Goal: Task Accomplishment & Management: Manage account settings

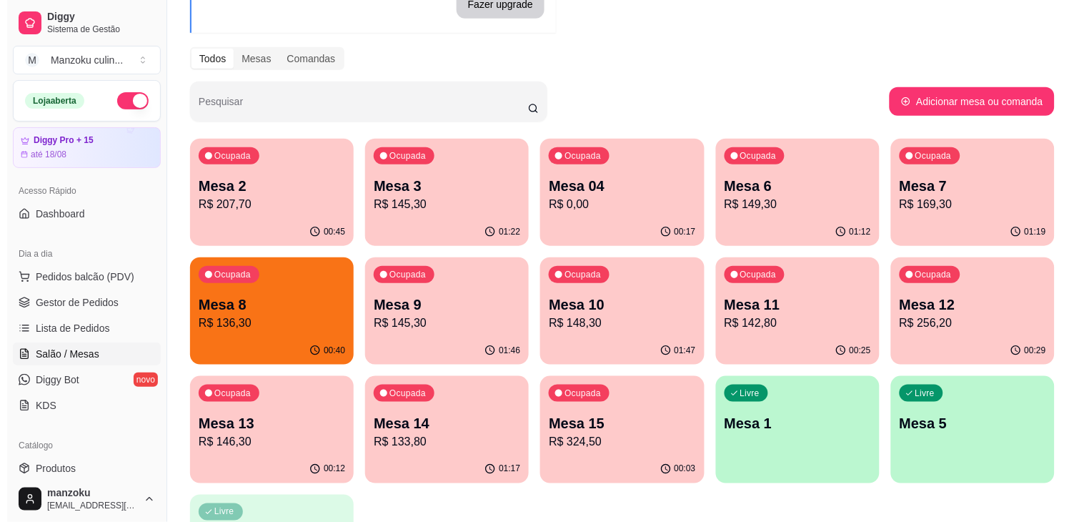
scroll to position [159, 0]
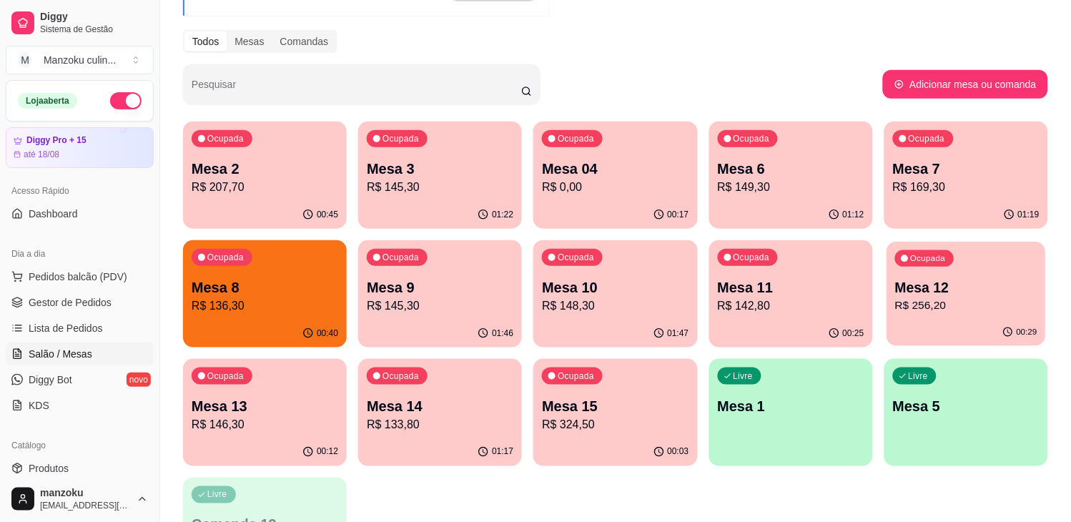
click at [913, 291] on p "Mesa 12" at bounding box center [966, 287] width 142 height 19
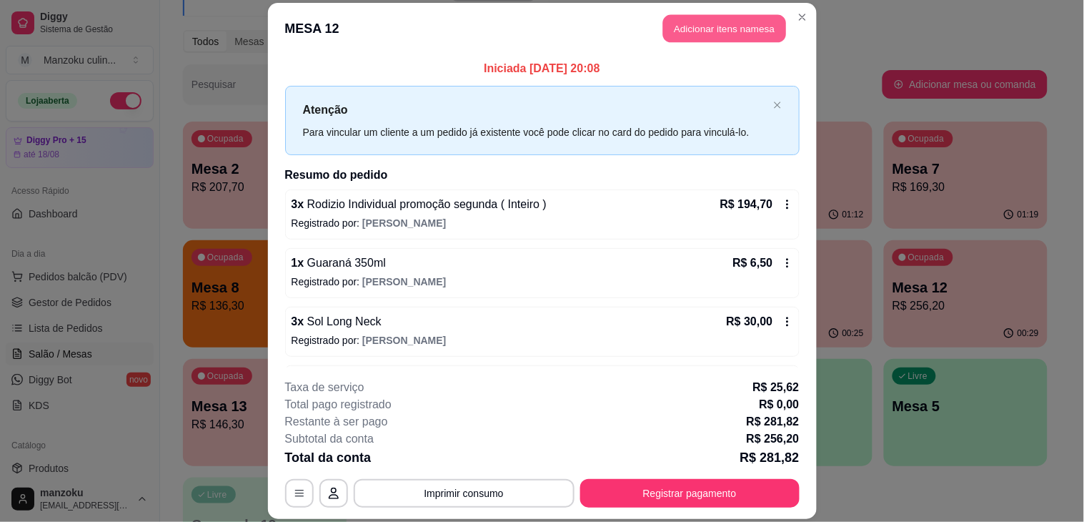
click at [740, 30] on button "Adicionar itens na mesa" at bounding box center [724, 28] width 123 height 28
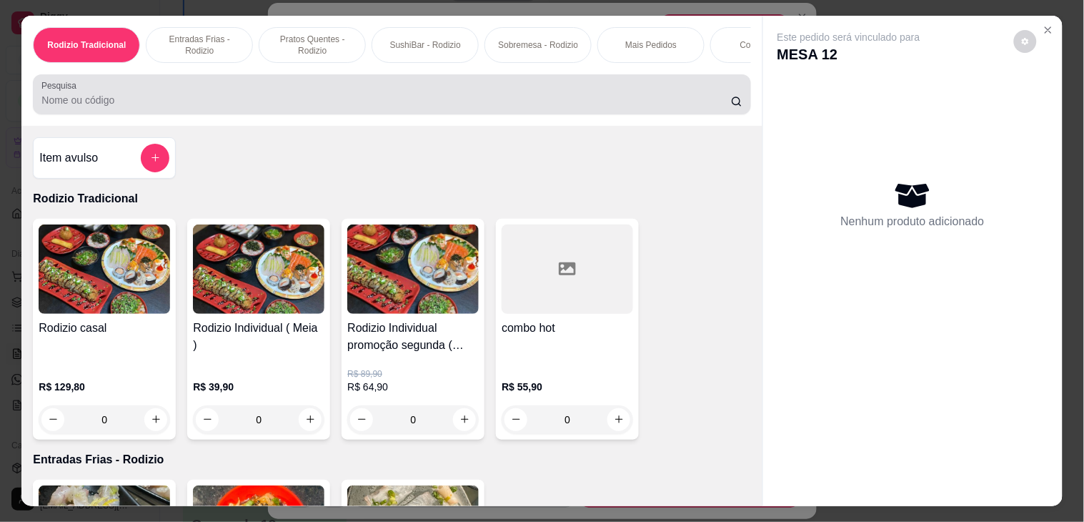
click at [451, 98] on div at bounding box center [391, 94] width 700 height 29
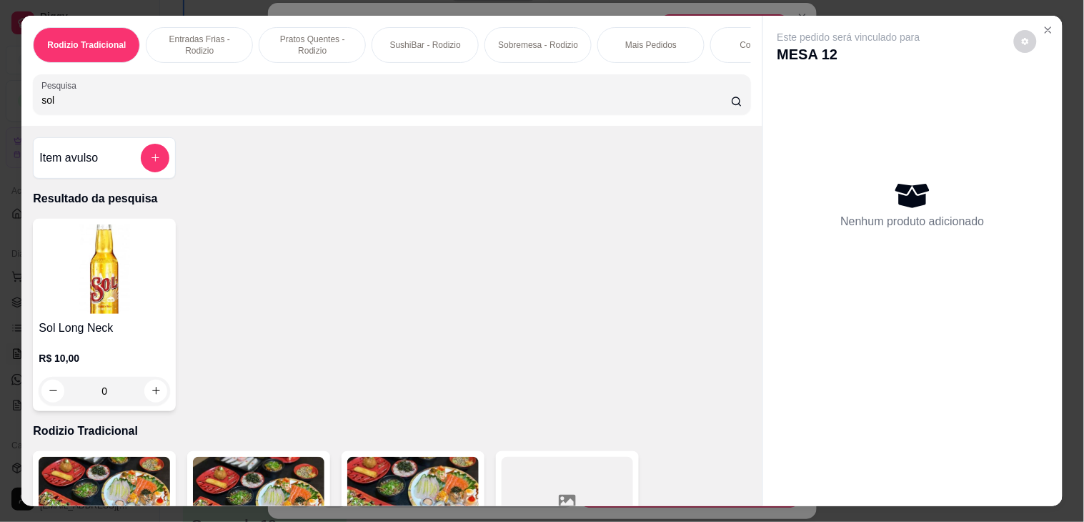
type input "sol"
click at [147, 402] on div "0" at bounding box center [104, 391] width 131 height 29
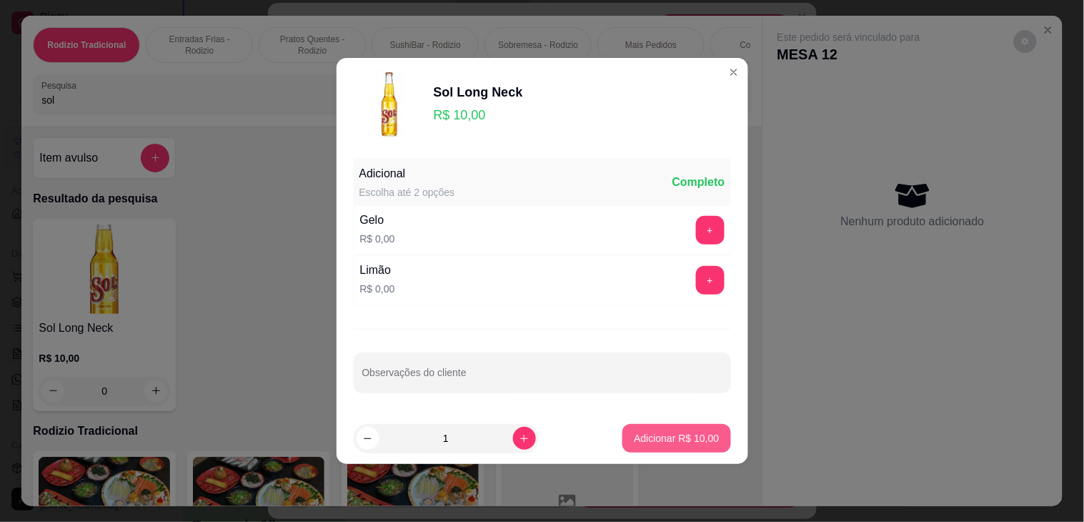
click at [684, 446] on button "Adicionar R$ 10,00" at bounding box center [676, 438] width 108 height 29
type input "1"
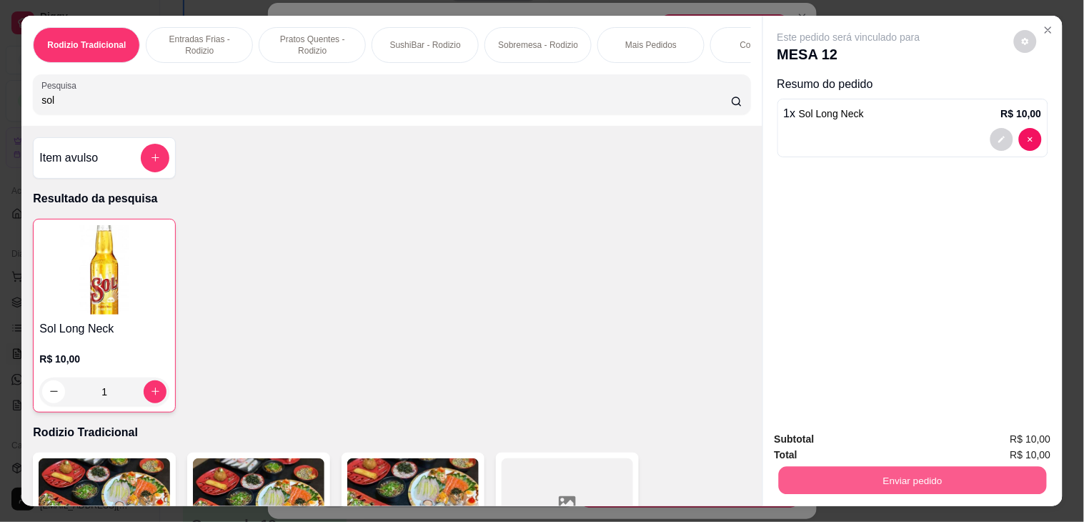
click at [863, 482] on button "Enviar pedido" at bounding box center [912, 481] width 268 height 28
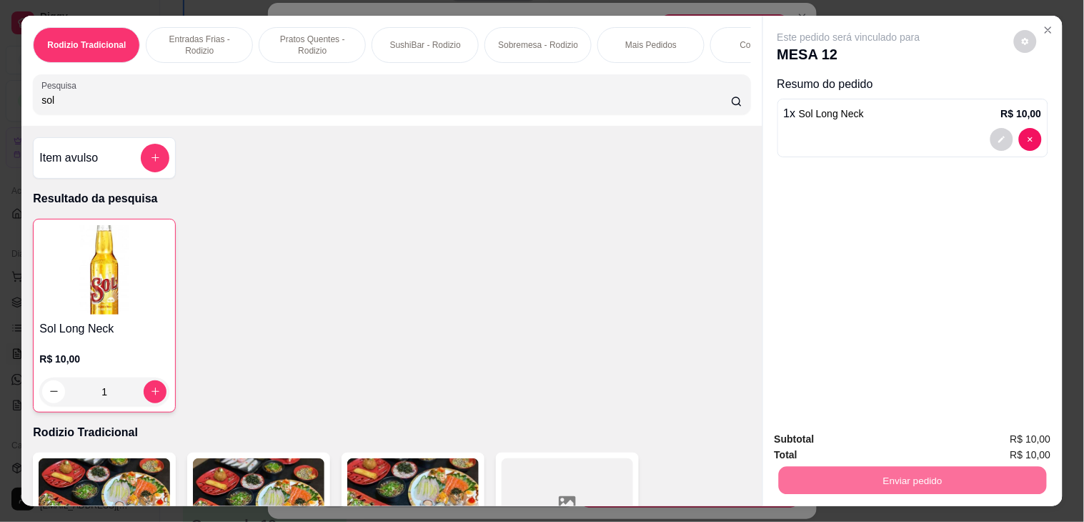
click at [904, 442] on button "Não registrar e enviar pedido" at bounding box center [865, 438] width 144 height 26
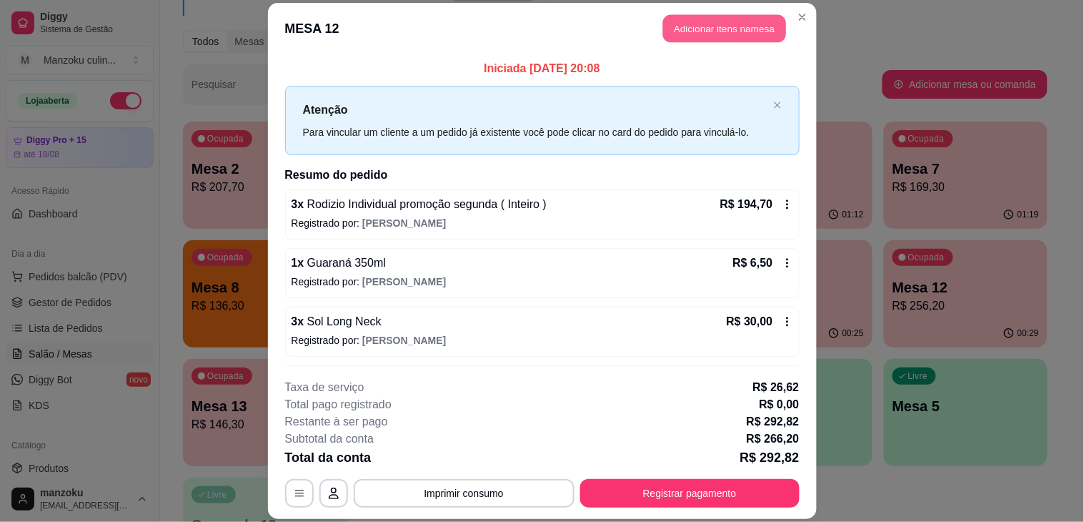
click at [669, 26] on button "Adicionar itens na mesa" at bounding box center [724, 28] width 123 height 28
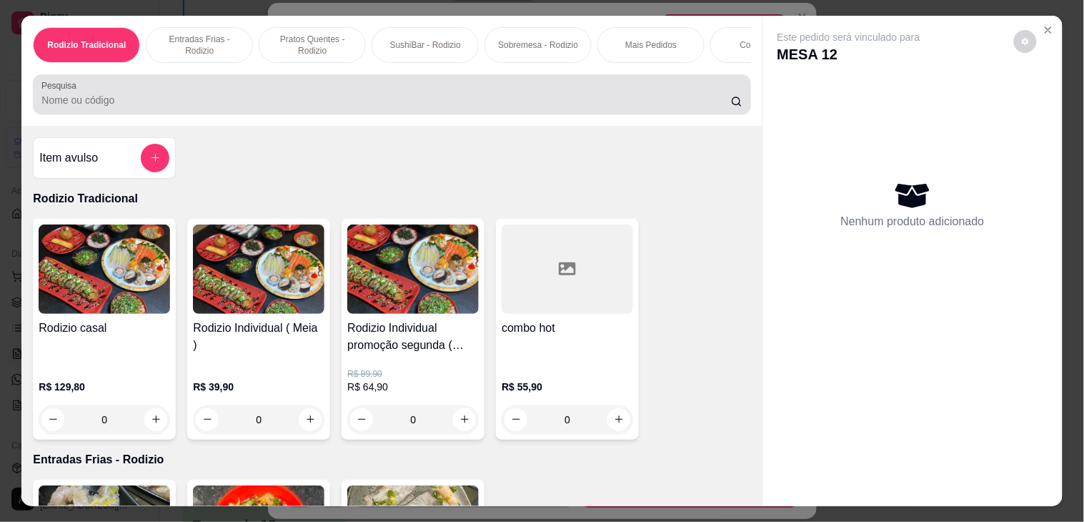
click at [372, 91] on div at bounding box center [391, 94] width 700 height 29
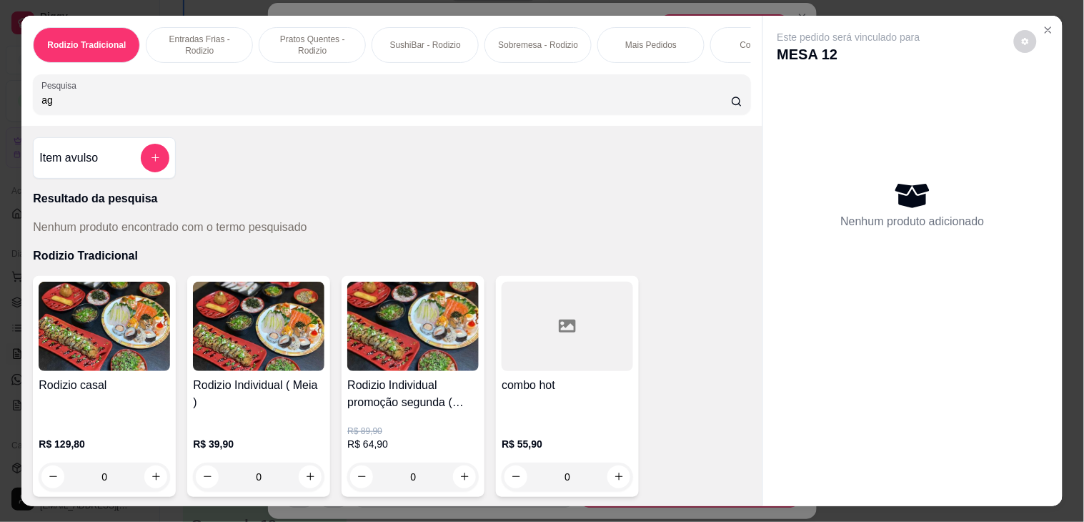
type input "a"
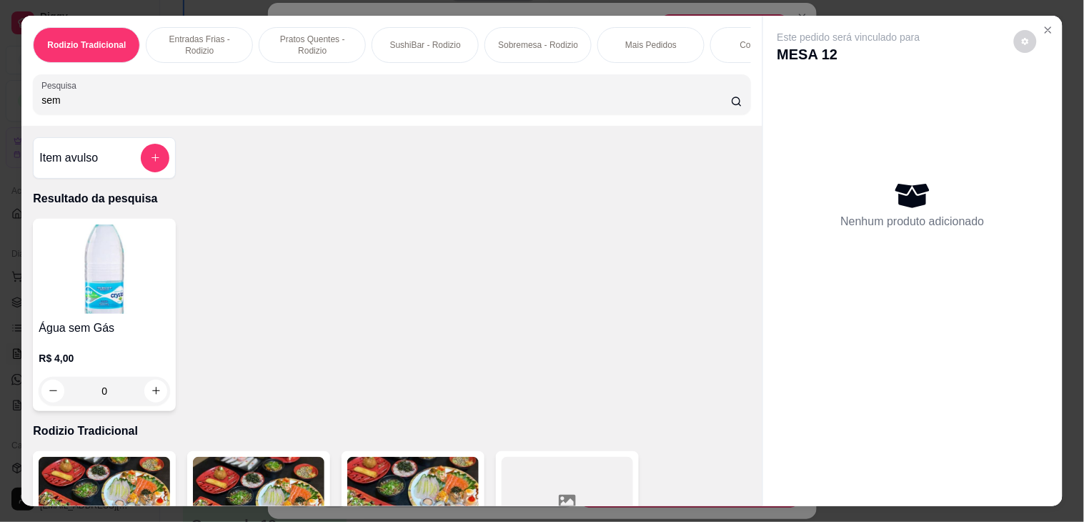
type input "sem"
click at [151, 401] on div "0" at bounding box center [104, 391] width 131 height 29
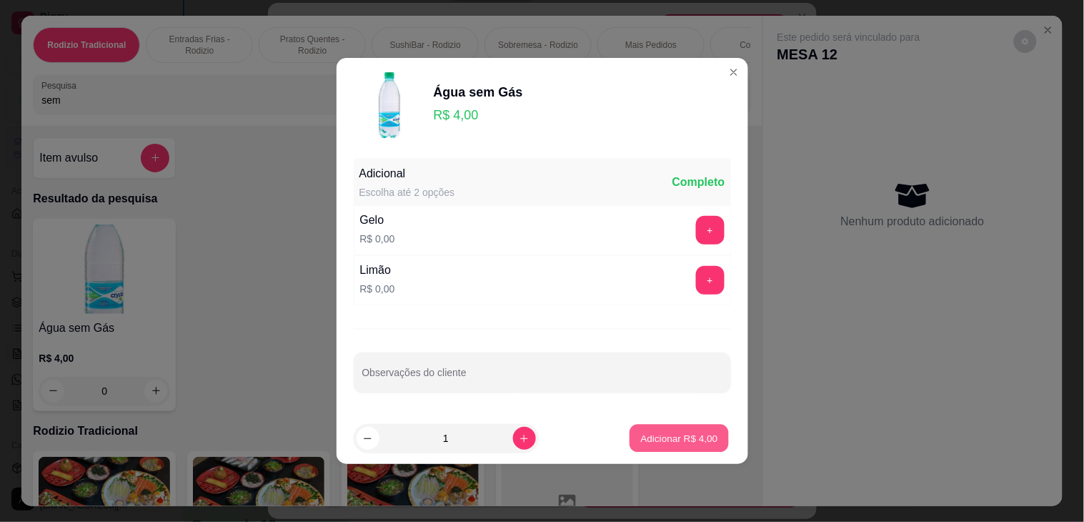
click at [660, 432] on p "Adicionar R$ 4,00" at bounding box center [679, 438] width 77 height 14
type input "1"
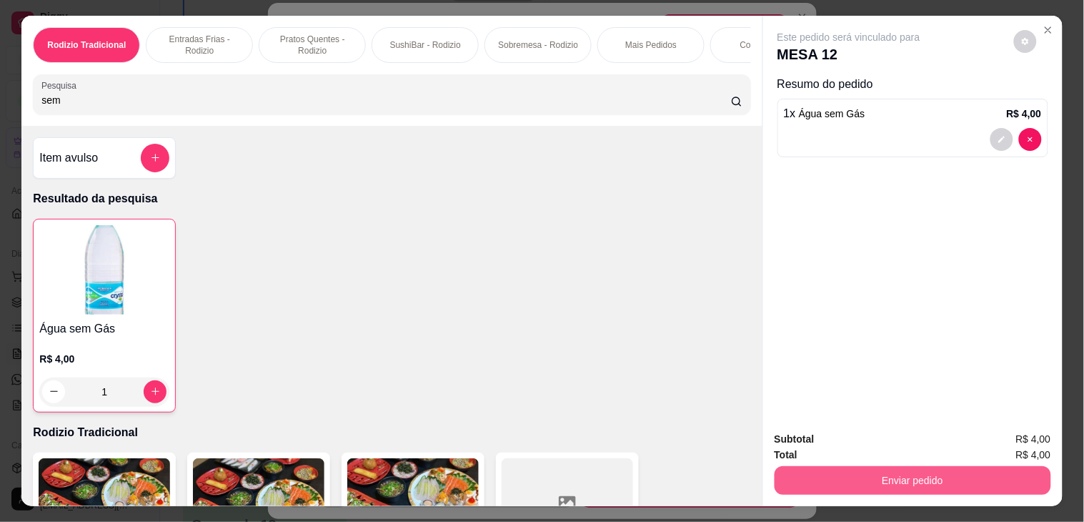
click at [873, 481] on button "Enviar pedido" at bounding box center [913, 480] width 277 height 29
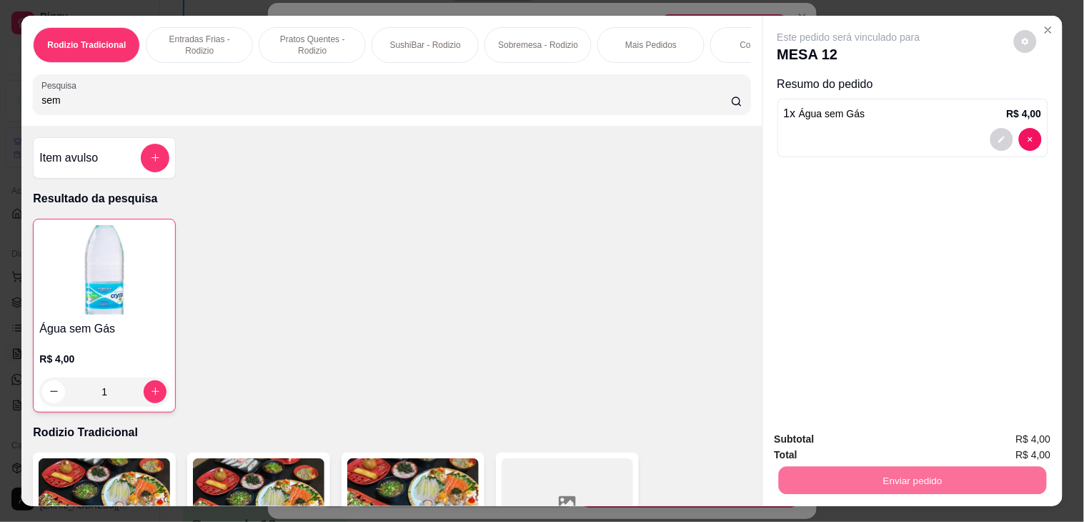
click at [898, 438] on button "Não registrar e enviar pedido" at bounding box center [864, 438] width 149 height 27
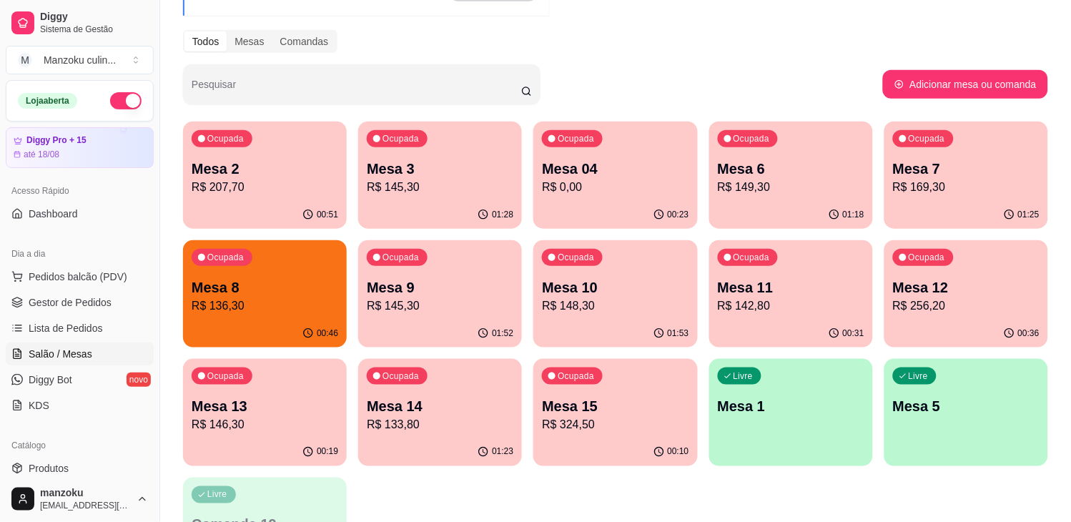
click at [640, 298] on p "R$ 148,30" at bounding box center [615, 305] width 147 height 17
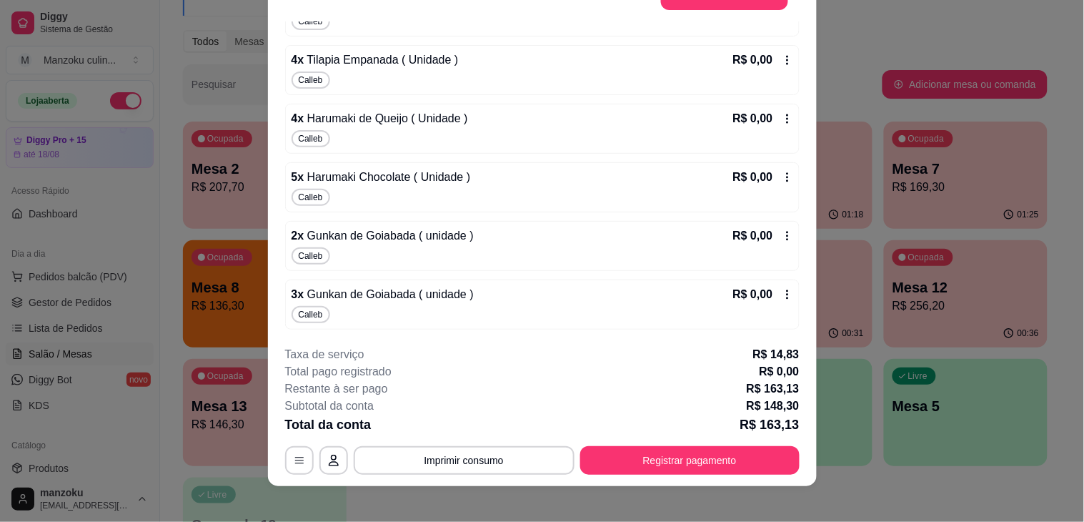
scroll to position [43, 0]
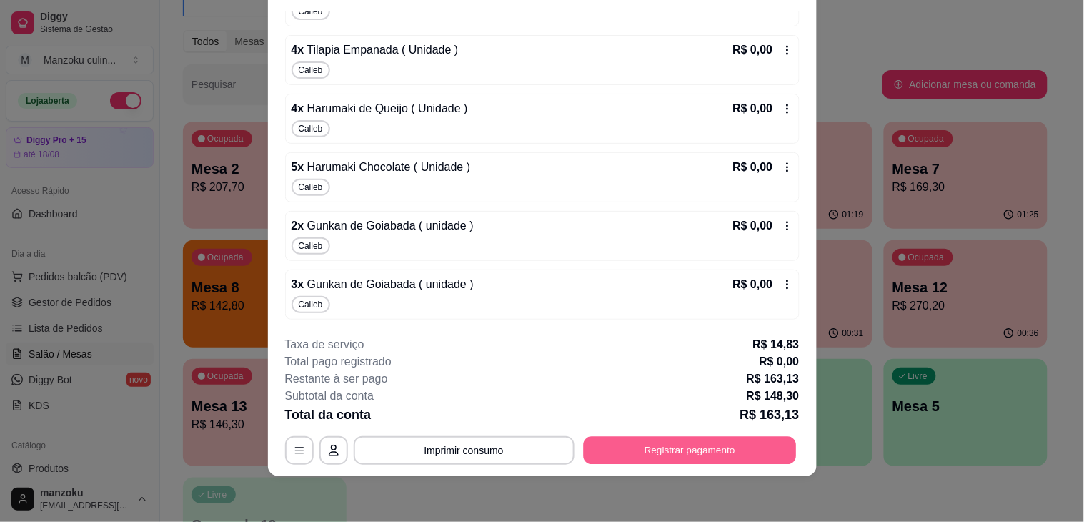
click at [675, 452] on button "Registrar pagamento" at bounding box center [689, 451] width 213 height 28
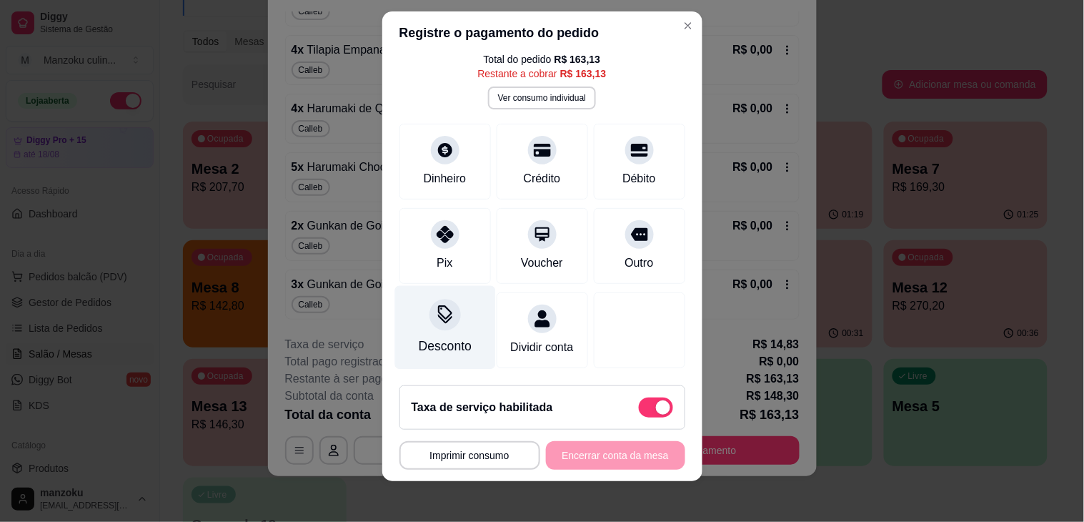
scroll to position [19, 0]
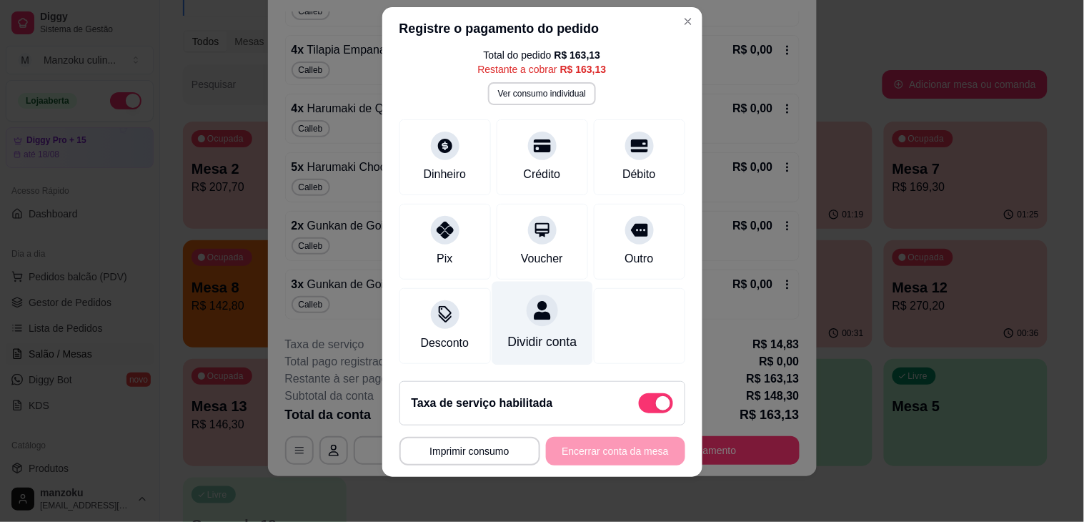
click at [504, 294] on div "Dividir conta" at bounding box center [542, 323] width 101 height 84
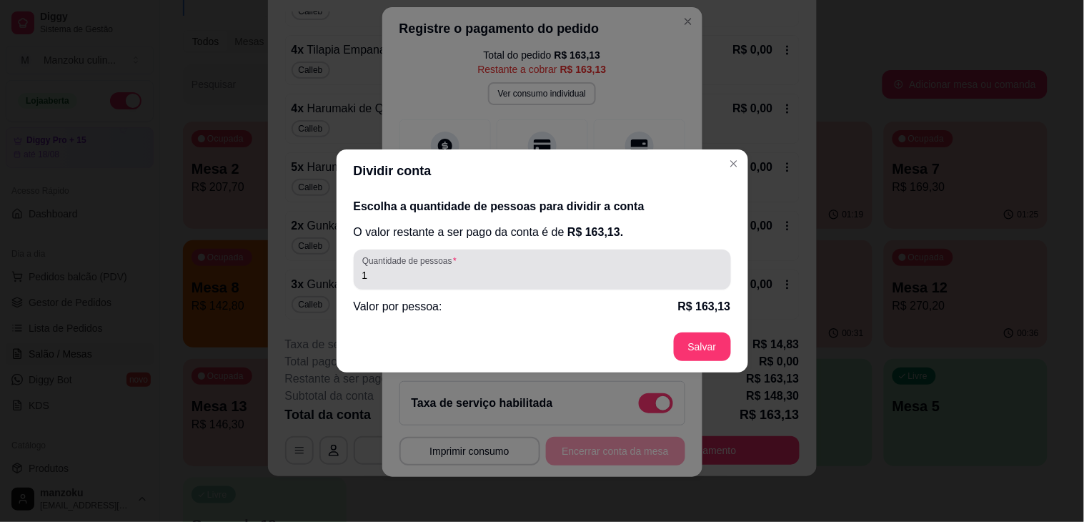
click at [443, 287] on div "Quantidade de pessoas 1" at bounding box center [542, 269] width 377 height 40
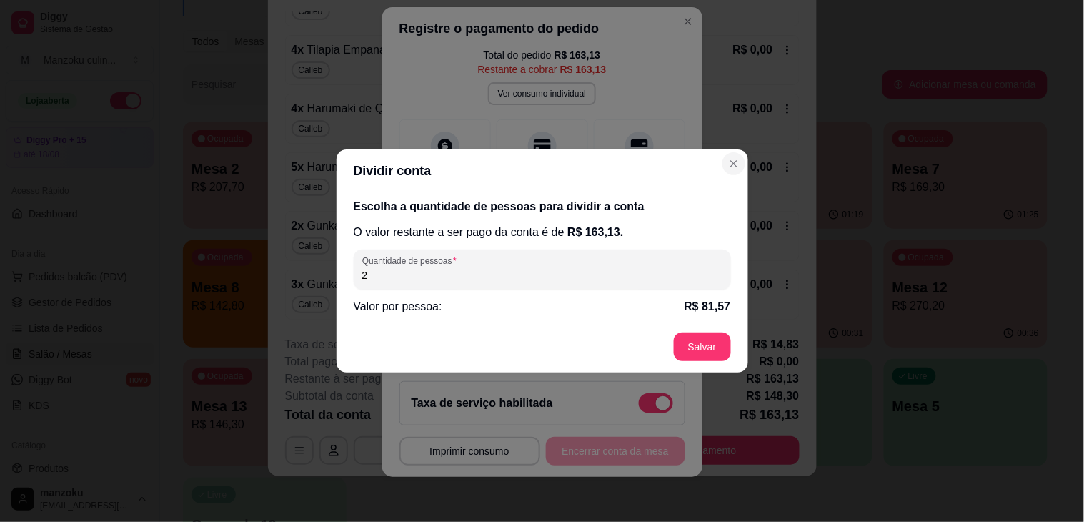
type input "2"
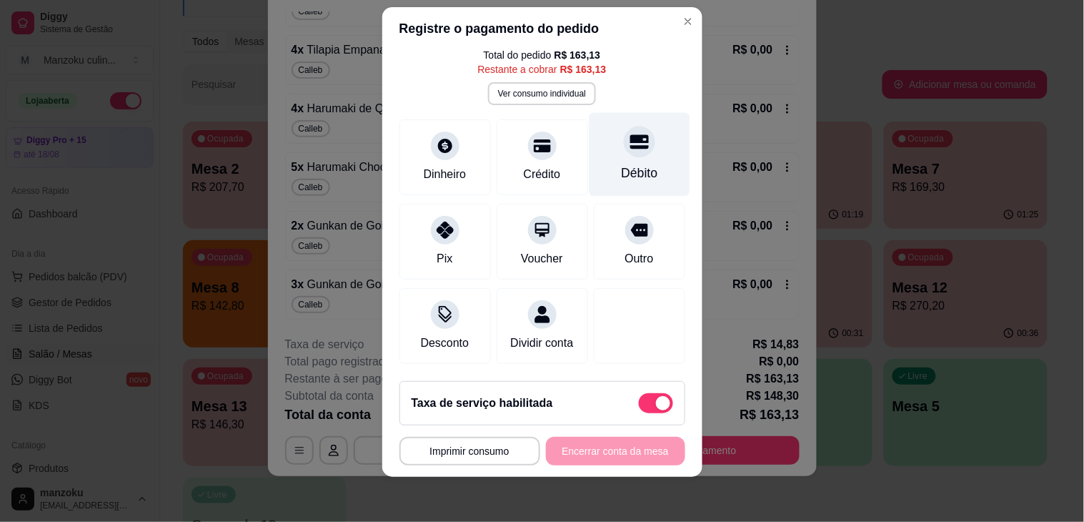
click at [608, 141] on div "Débito" at bounding box center [639, 154] width 101 height 84
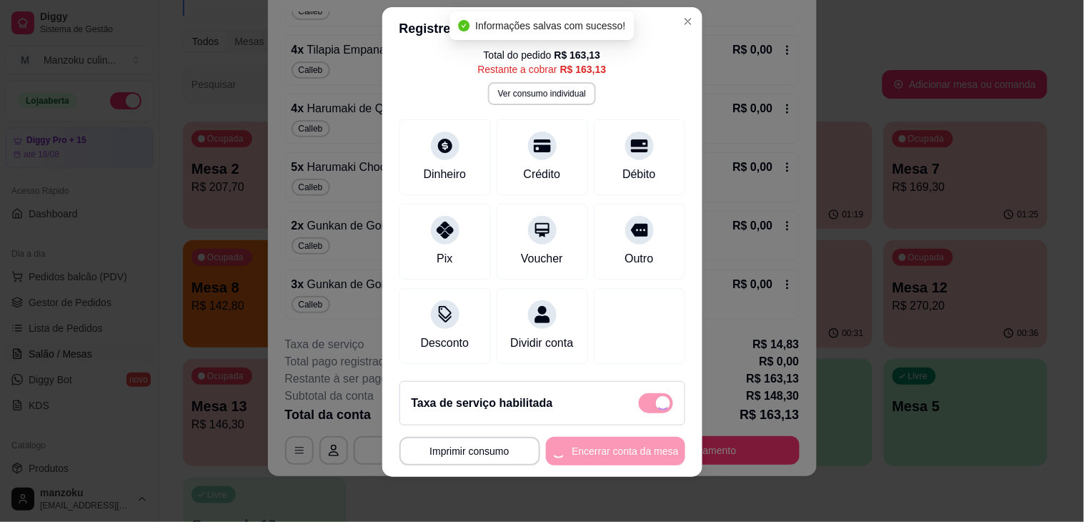
type input "R$ 0,00"
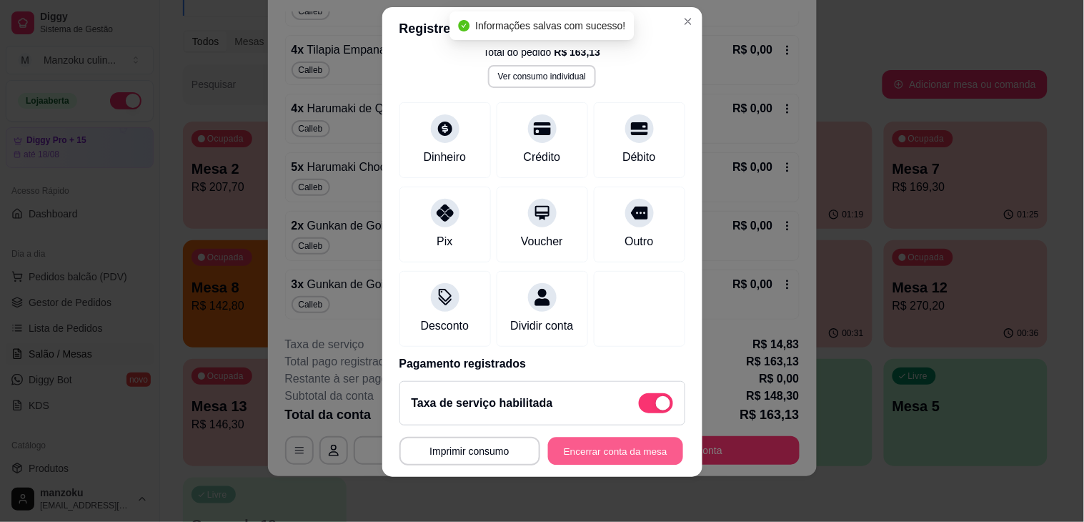
click at [600, 451] on button "Encerrar conta da mesa" at bounding box center [615, 451] width 135 height 28
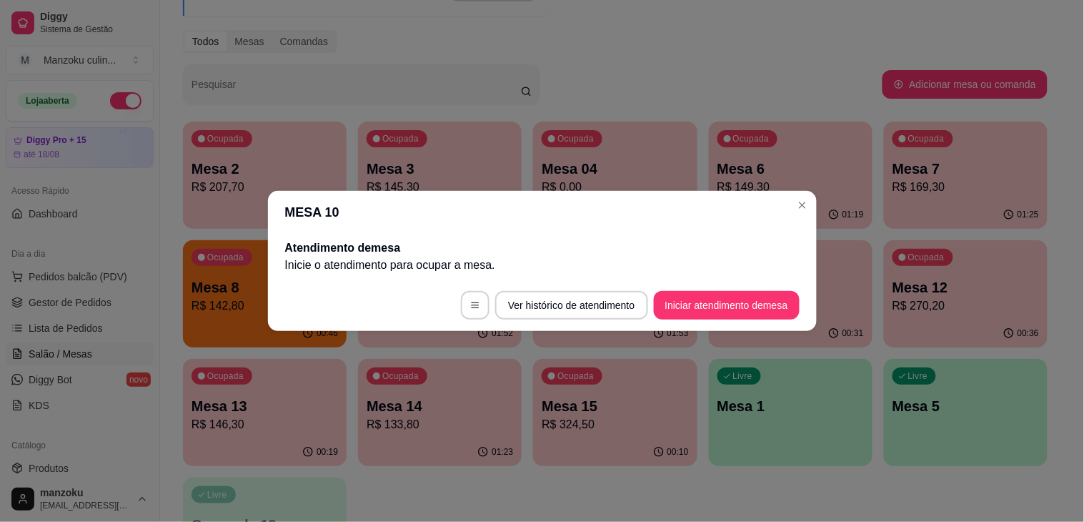
scroll to position [0, 0]
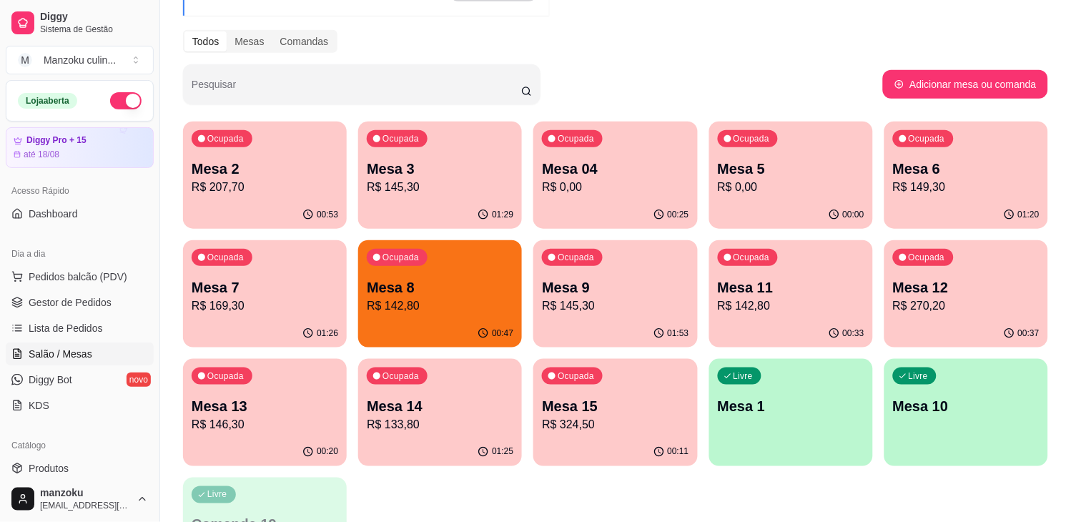
click at [608, 312] on p "R$ 145,30" at bounding box center [615, 305] width 147 height 17
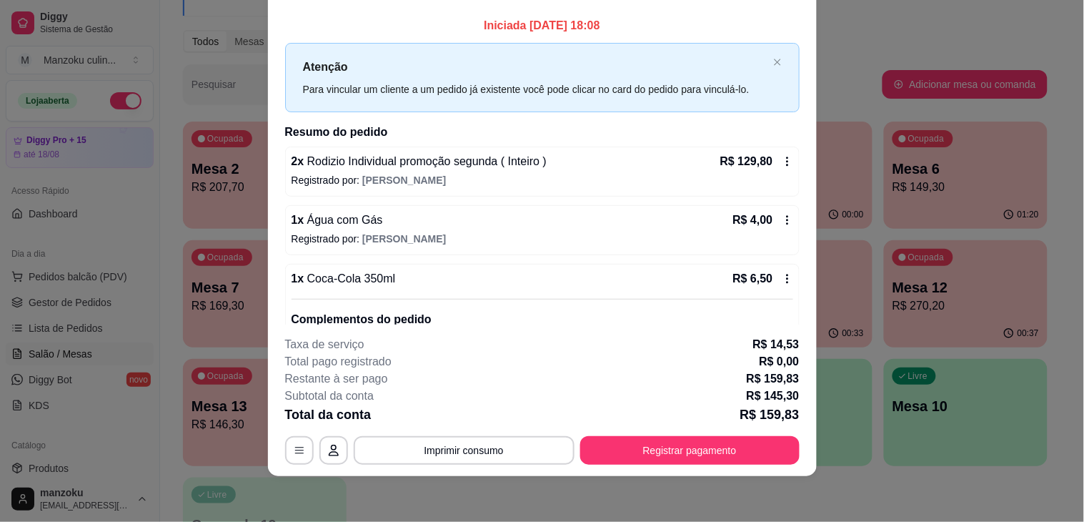
click at [756, 162] on div "R$ 129,80" at bounding box center [756, 161] width 73 height 17
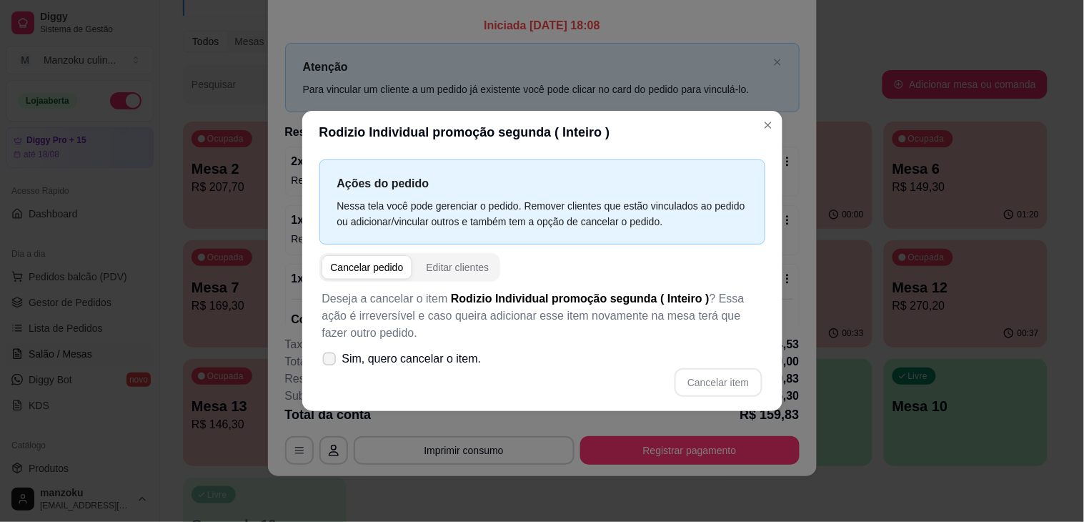
click at [331, 362] on icon at bounding box center [329, 358] width 11 height 8
click at [331, 362] on input "Sim, quero cancelar o item." at bounding box center [326, 366] width 9 height 9
checkbox input "true"
click at [751, 379] on button "Cancelar item" at bounding box center [718, 383] width 85 height 28
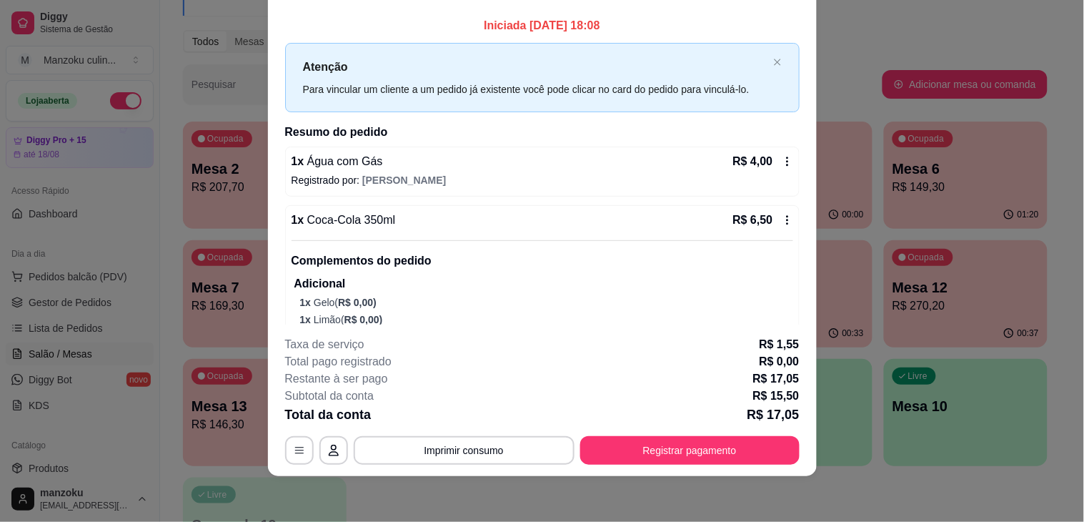
click at [782, 218] on icon at bounding box center [787, 219] width 11 height 11
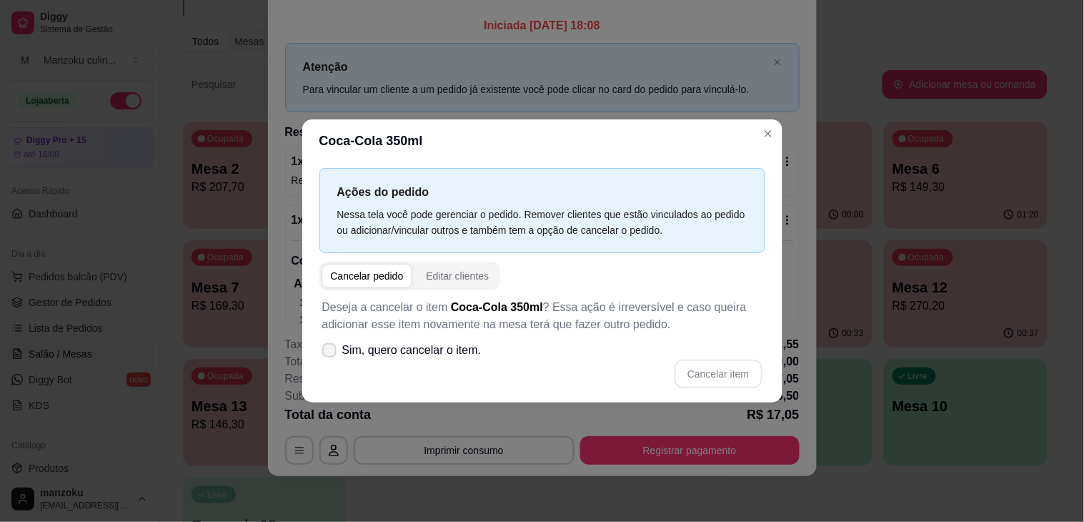
click at [405, 355] on span "Sim, quero cancelar o item." at bounding box center [411, 350] width 139 height 17
click at [331, 355] on input "Sim, quero cancelar o item." at bounding box center [326, 357] width 9 height 9
checkbox input "true"
click at [702, 365] on button "Cancelar item" at bounding box center [718, 373] width 87 height 29
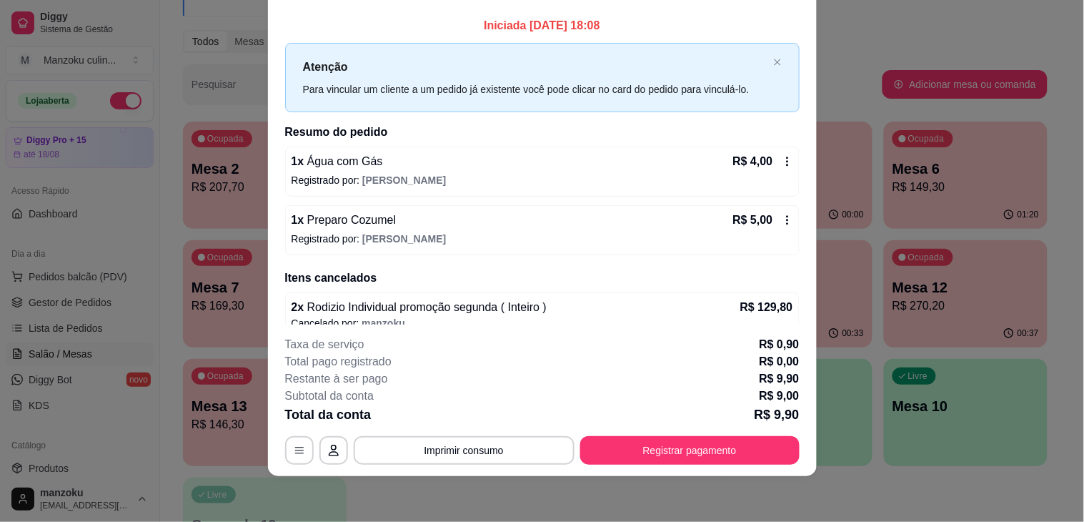
click at [782, 158] on icon at bounding box center [787, 161] width 11 height 11
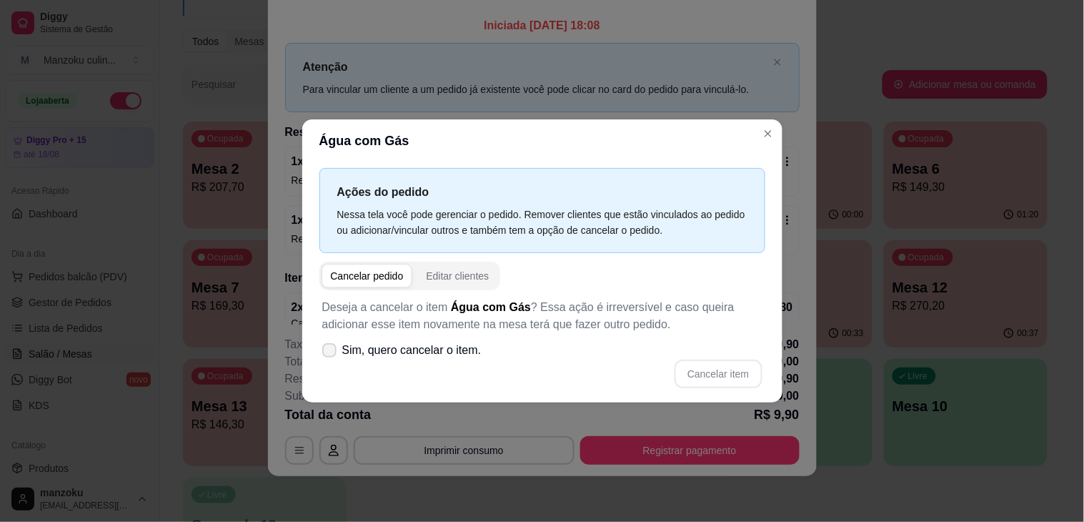
click at [377, 344] on span "Sim, quero cancelar o item." at bounding box center [411, 350] width 139 height 17
click at [331, 353] on input "Sim, quero cancelar o item." at bounding box center [326, 357] width 9 height 9
checkbox input "true"
click at [705, 372] on button "Cancelar item" at bounding box center [718, 373] width 87 height 29
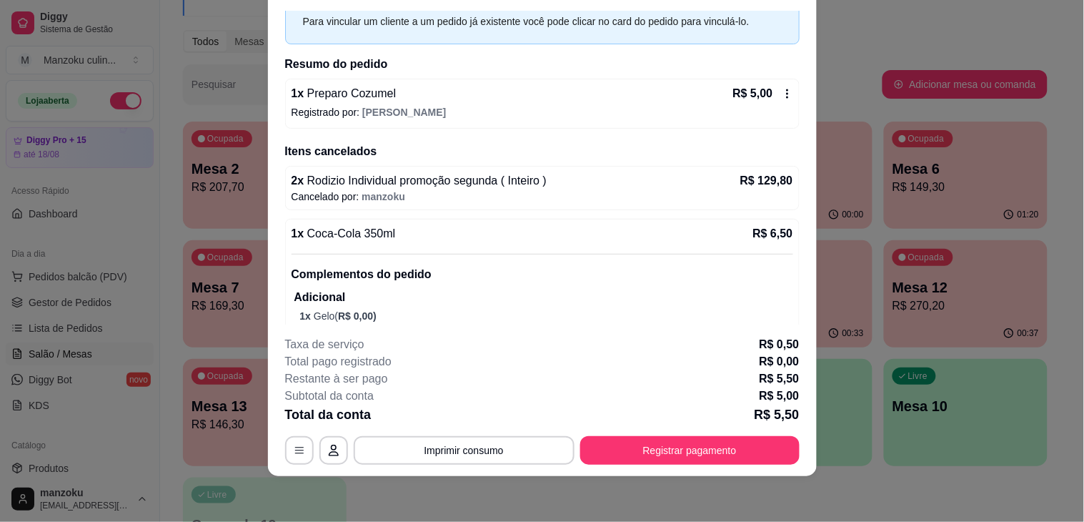
scroll to position [162, 0]
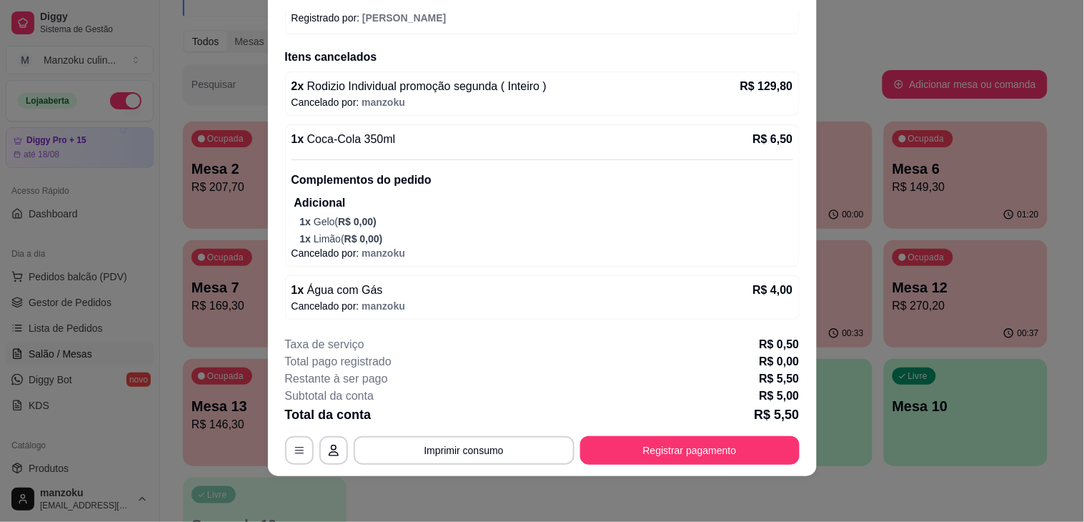
click at [763, 284] on p "R$ 4,00" at bounding box center [773, 290] width 40 height 17
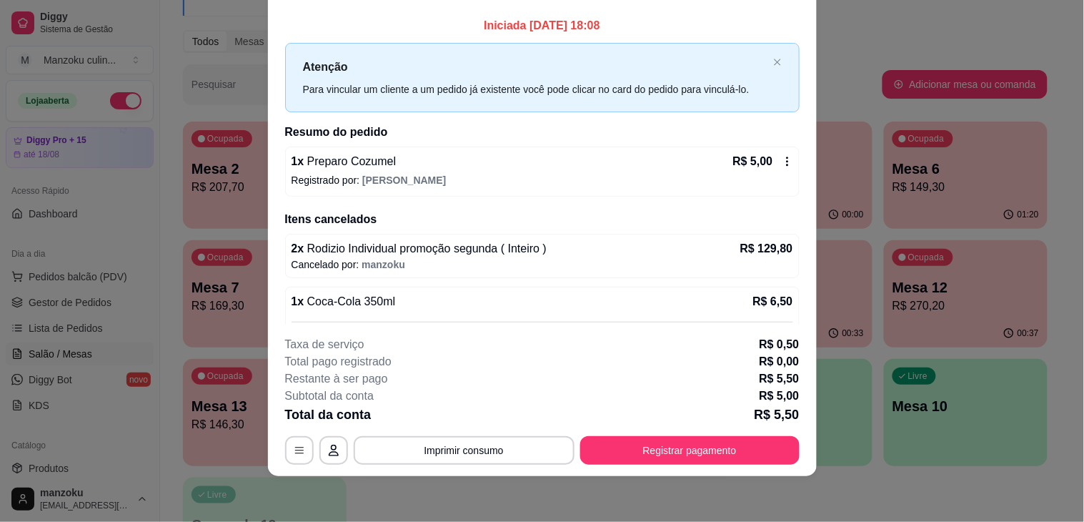
click at [774, 167] on div "1 x Preparo Cozumel R$ 5,00 Registrado por: [PERSON_NAME]" at bounding box center [542, 172] width 515 height 50
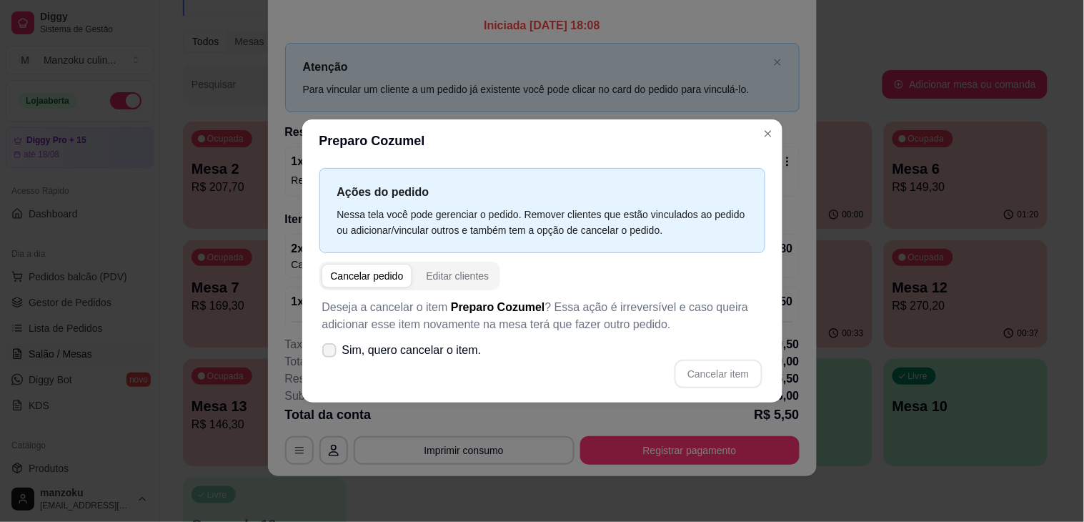
click at [418, 352] on span "Sim, quero cancelar o item." at bounding box center [411, 350] width 139 height 17
click at [331, 353] on input "Sim, quero cancelar o item." at bounding box center [326, 357] width 9 height 9
checkbox input "true"
click at [697, 361] on button "Cancelar item" at bounding box center [718, 373] width 87 height 29
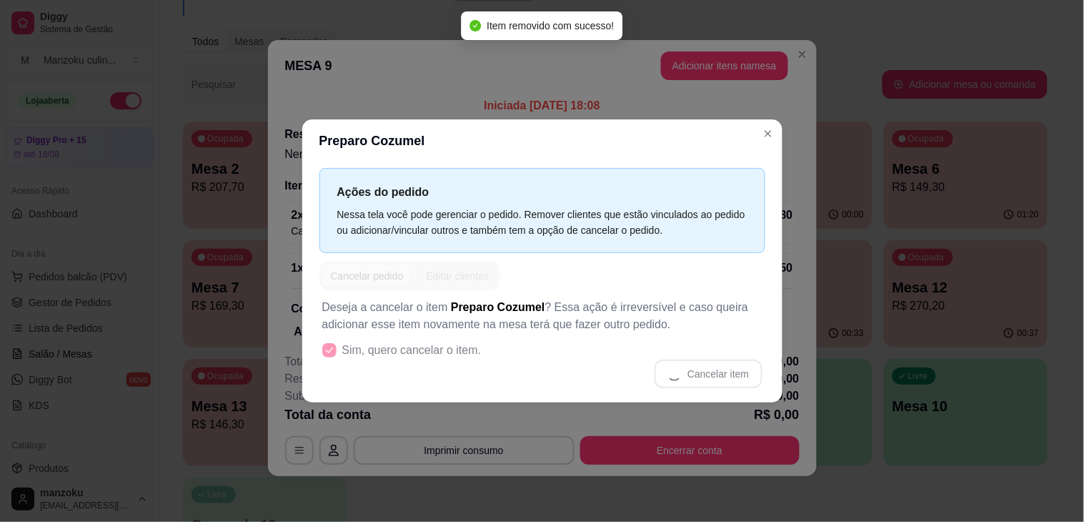
scroll to position [3, 0]
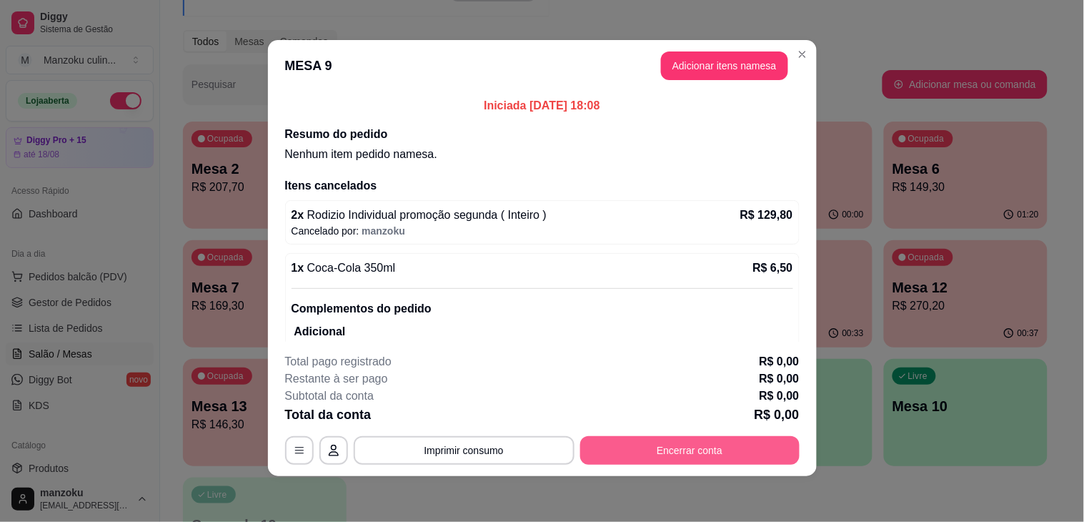
click at [699, 455] on button "Encerrar conta" at bounding box center [689, 450] width 219 height 29
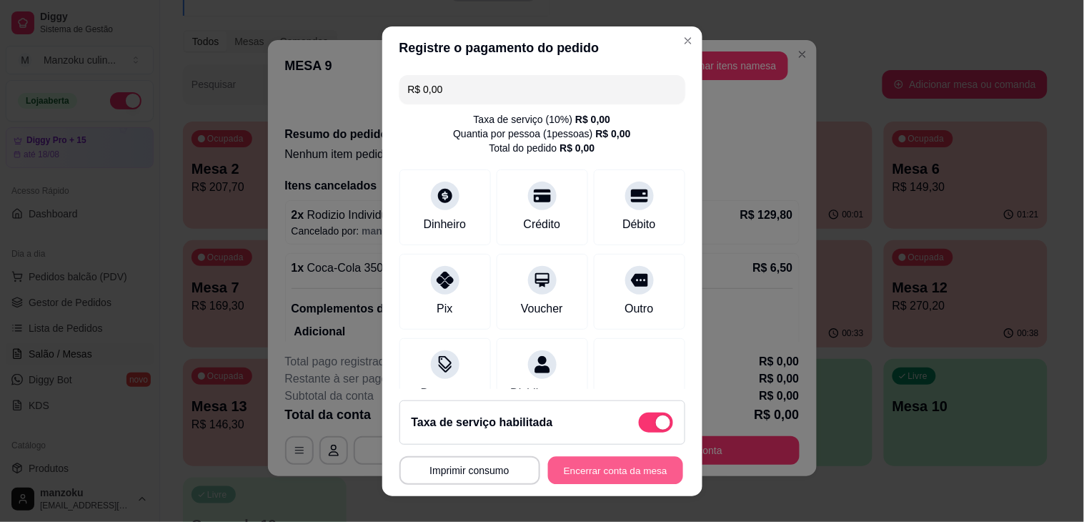
click at [607, 476] on button "Encerrar conta da mesa" at bounding box center [615, 470] width 135 height 28
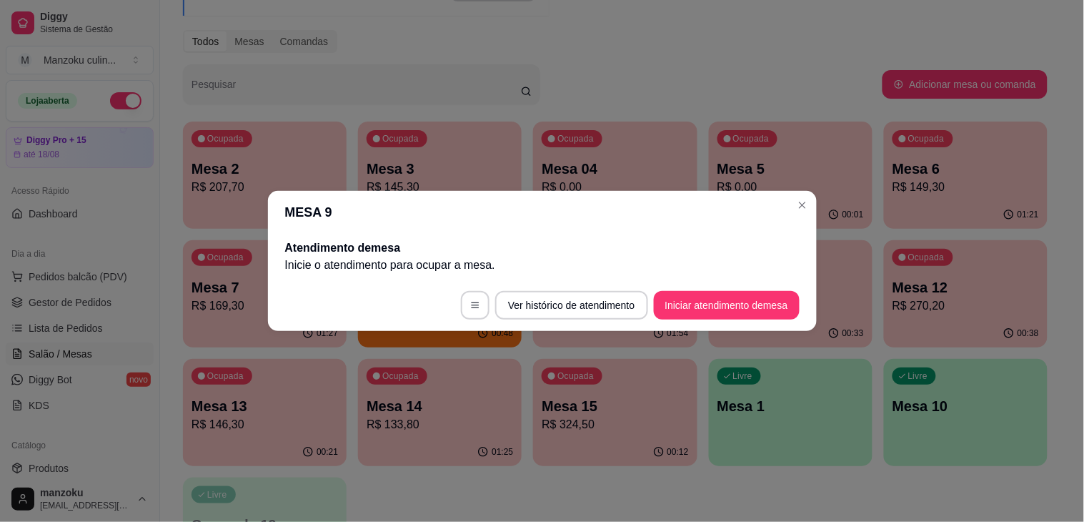
scroll to position [0, 0]
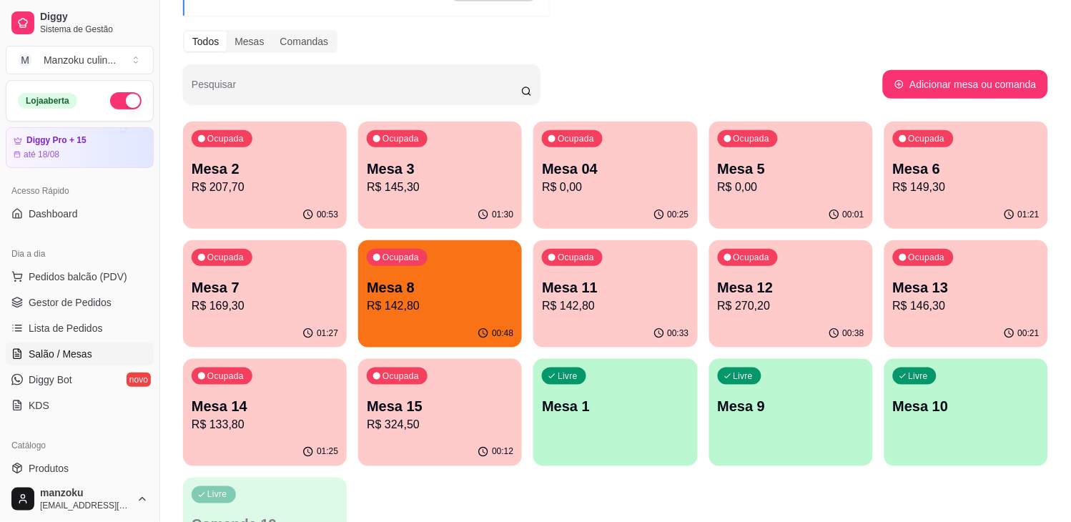
click at [410, 255] on p "Ocupada" at bounding box center [400, 257] width 36 height 11
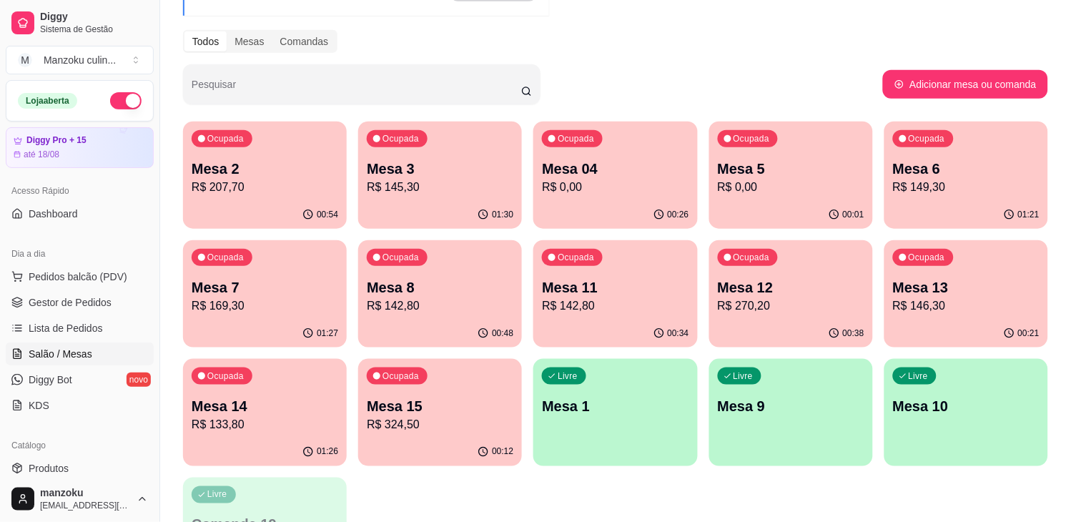
click at [927, 192] on p "R$ 149,30" at bounding box center [966, 187] width 147 height 17
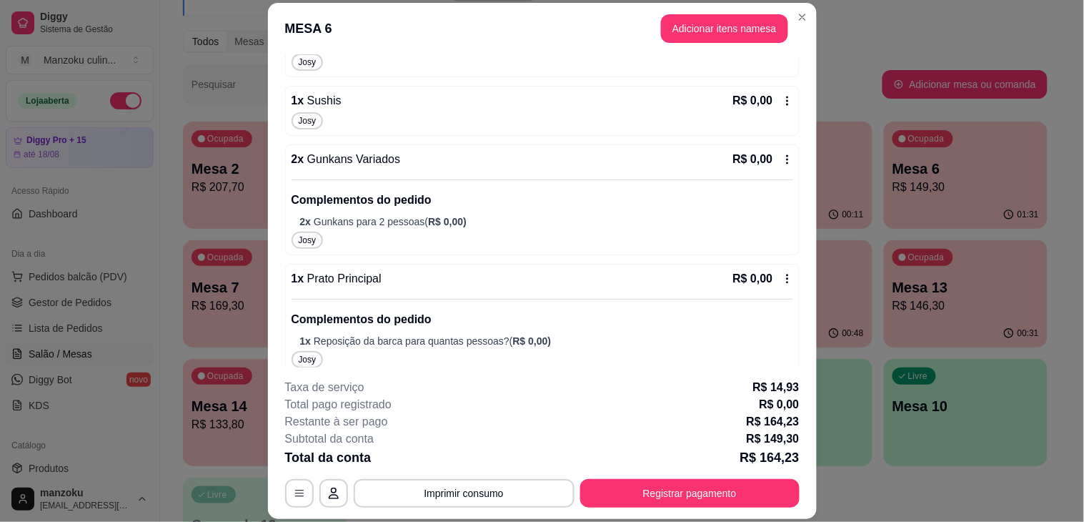
scroll to position [369, 0]
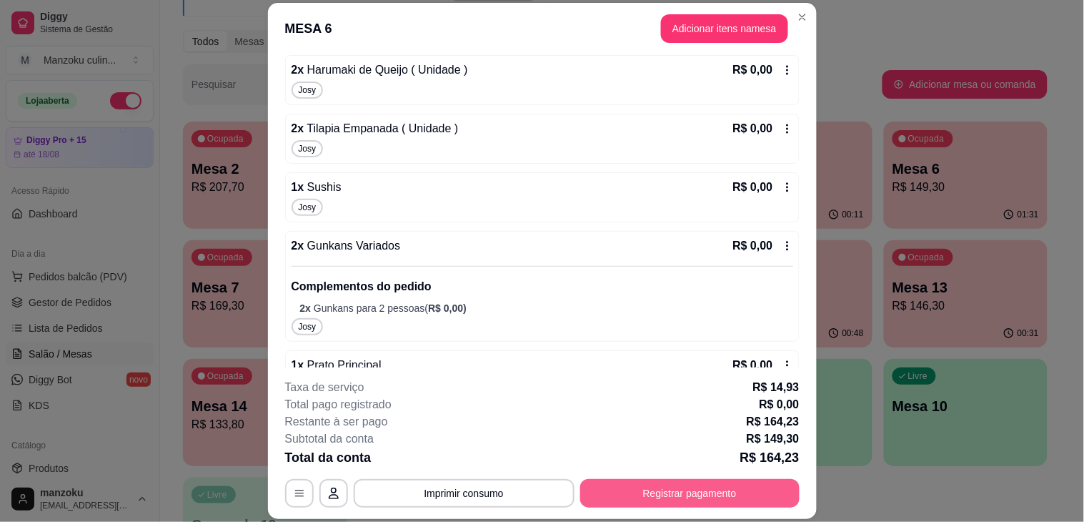
click at [710, 490] on button "Registrar pagamento" at bounding box center [689, 493] width 219 height 29
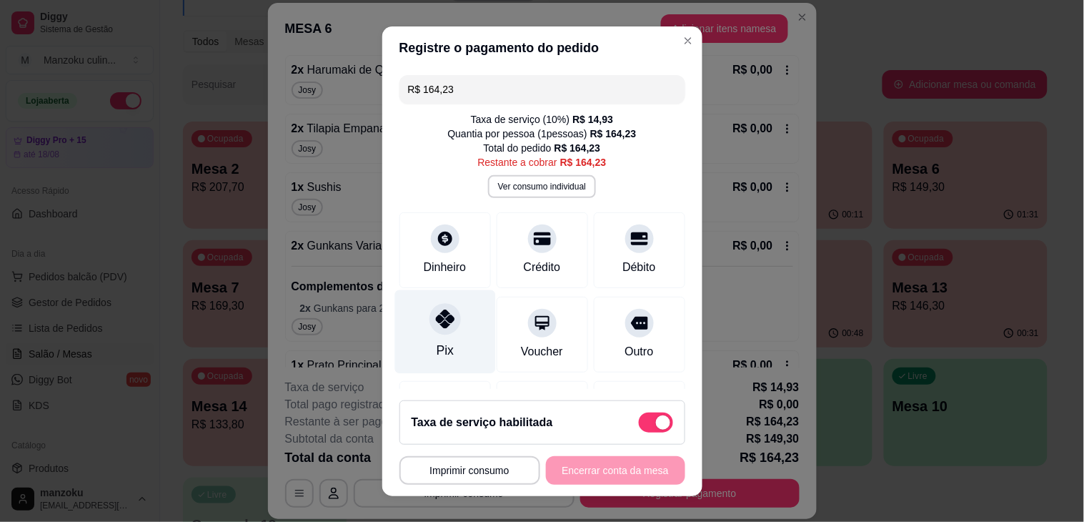
click at [427, 333] on div "Pix" at bounding box center [444, 331] width 101 height 84
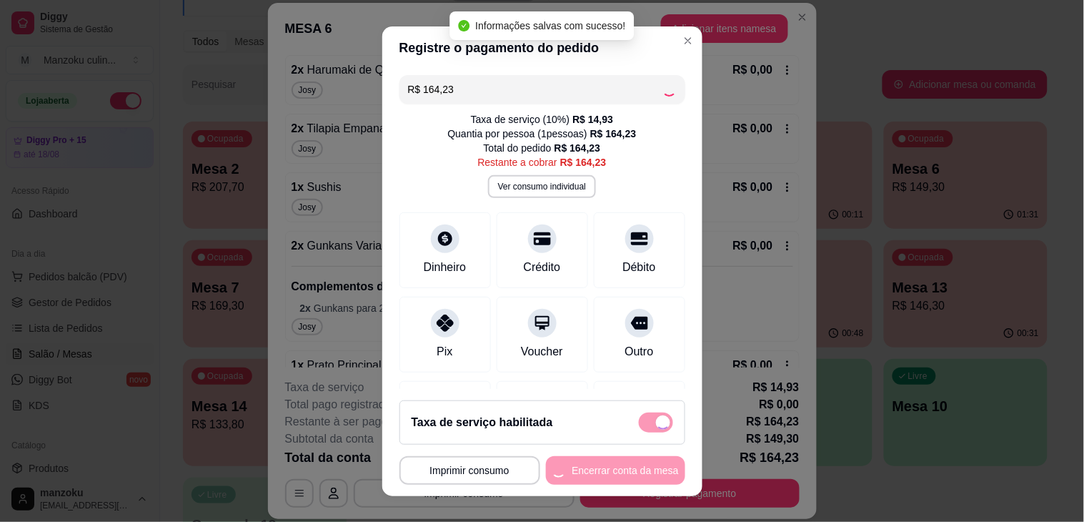
type input "R$ 0,00"
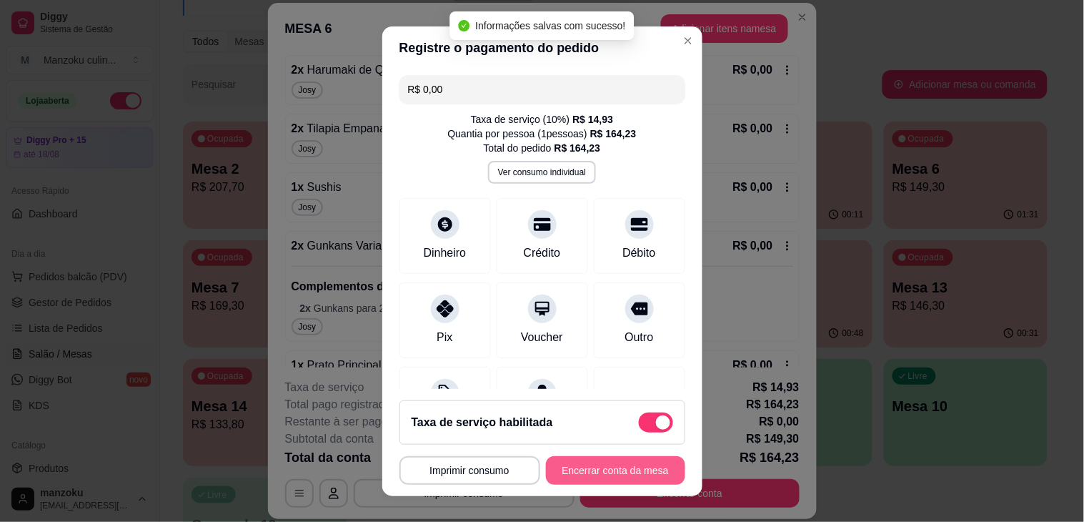
click at [585, 465] on button "Encerrar conta da mesa" at bounding box center [615, 470] width 139 height 29
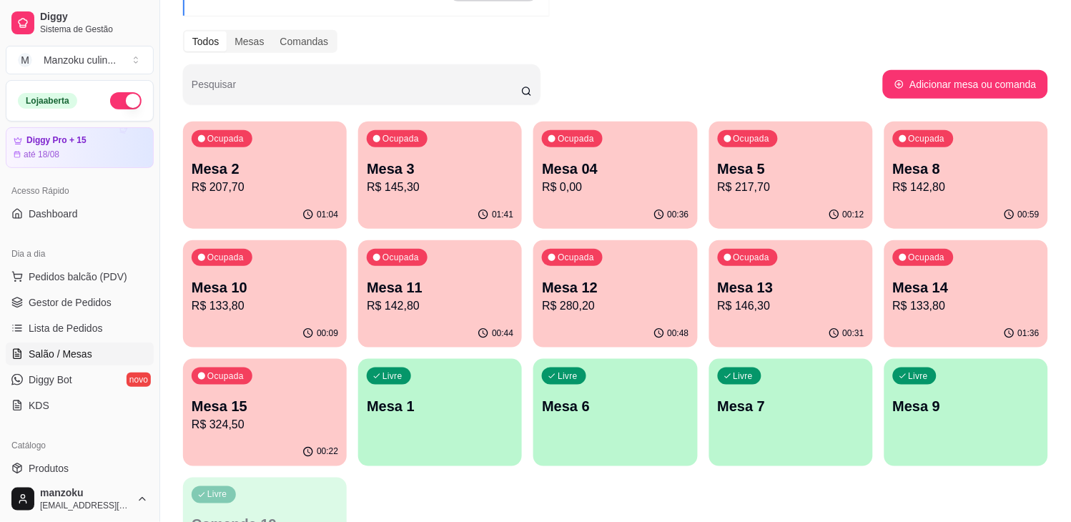
click at [231, 430] on p "R$ 324,50" at bounding box center [265, 424] width 147 height 17
click at [325, 393] on div "Ocupada Mesa 15 R$ 324,50" at bounding box center [264, 398] width 159 height 77
